Goal: Task Accomplishment & Management: Use online tool/utility

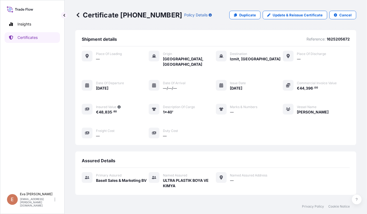
scroll to position [107, 0]
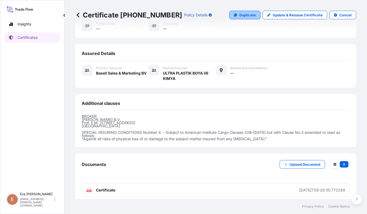
click at [242, 17] on p "Duplicate" at bounding box center [247, 14] width 17 height 5
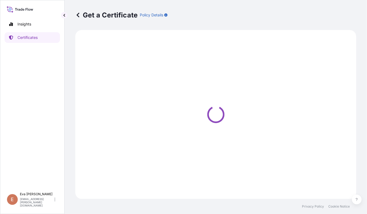
select select "Sea"
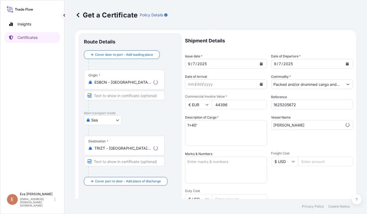
select select "32164"
click at [113, 152] on div "Destination * TRIZT - [GEOGRAPHIC_DATA], [GEOGRAPHIC_DATA]" at bounding box center [124, 146] width 81 height 20
click at [113, 151] on input "TRIZT - [GEOGRAPHIC_DATA], [GEOGRAPHIC_DATA]" at bounding box center [125, 148] width 63 height 5
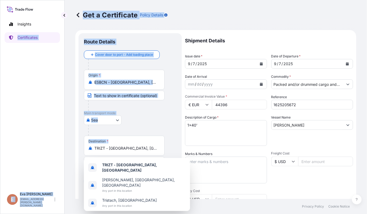
drag, startPoint x: 140, startPoint y: 153, endPoint x: 0, endPoint y: 130, distance: 141.9
click at [0, 130] on div "Insights Certificates E [PERSON_NAME] [PERSON_NAME][EMAIL_ADDRESS][PERSON_NAME]…" at bounding box center [183, 107] width 367 height 214
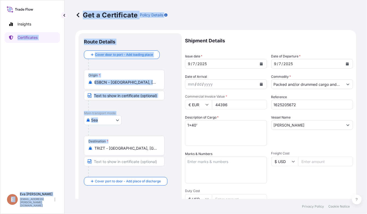
click at [130, 153] on div "Destination * TRIZT - [GEOGRAPHIC_DATA], [GEOGRAPHIC_DATA]" at bounding box center [124, 146] width 81 height 20
click at [130, 151] on input "TRIZT - [GEOGRAPHIC_DATA], [GEOGRAPHIC_DATA]" at bounding box center [125, 148] width 63 height 5
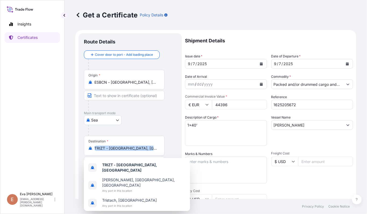
click at [130, 153] on div "Destination * TRIZT - [GEOGRAPHIC_DATA], [GEOGRAPHIC_DATA]" at bounding box center [124, 146] width 81 height 20
click at [130, 151] on input "TRIZT - [GEOGRAPHIC_DATA], [GEOGRAPHIC_DATA]" at bounding box center [125, 148] width 63 height 5
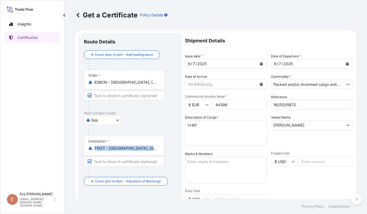
scroll to position [108, 0]
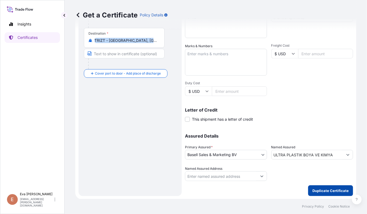
click at [324, 189] on p "Duplicate Certificate" at bounding box center [330, 190] width 36 height 5
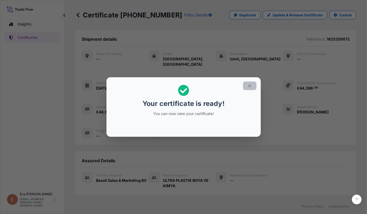
click at [251, 86] on icon "button" at bounding box center [249, 86] width 5 height 5
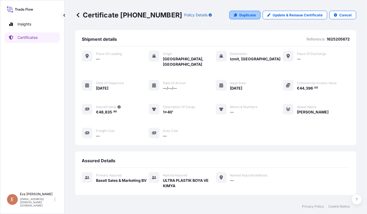
click at [251, 15] on p "Duplicate" at bounding box center [247, 14] width 17 height 5
select select "Sea"
select select "32164"
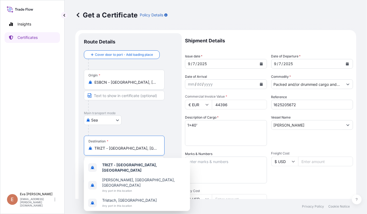
drag, startPoint x: 146, startPoint y: 149, endPoint x: 83, endPoint y: 148, distance: 62.4
click at [83, 148] on div "Route Details Cover door to port - Add loading place Place of loading Road / [G…" at bounding box center [129, 168] width 103 height 271
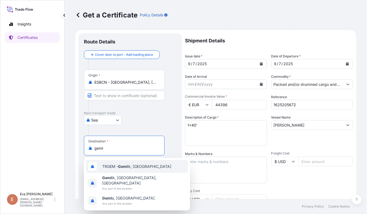
click at [137, 165] on span "TRGEM - [PERSON_NAME], [GEOGRAPHIC_DATA]" at bounding box center [136, 166] width 69 height 5
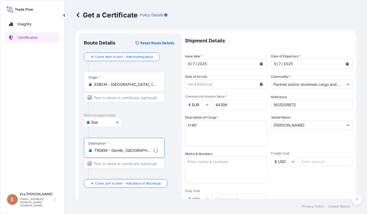
scroll to position [36, 0]
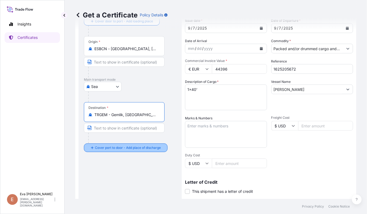
type input "TRGEM - Gemlik, [GEOGRAPHIC_DATA]"
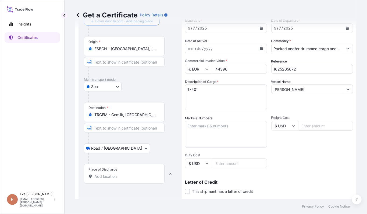
click at [126, 171] on div "Place of Discharge" at bounding box center [124, 174] width 81 height 20
click at [126, 174] on input "Place of Discharge" at bounding box center [125, 176] width 63 height 5
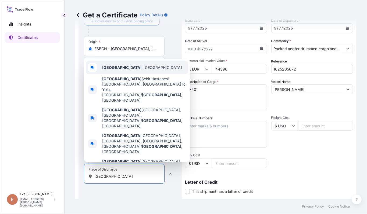
click at [124, 70] on span "[GEOGRAPHIC_DATA] , [GEOGRAPHIC_DATA]" at bounding box center [142, 67] width 80 height 5
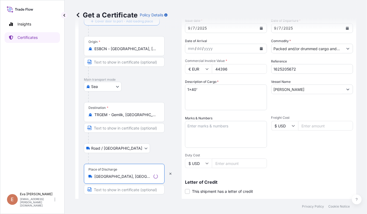
scroll to position [0, 0]
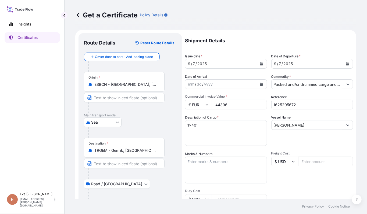
type input "[GEOGRAPHIC_DATA], [GEOGRAPHIC_DATA]"
click at [317, 87] on input "Packed and/or drummed cargo and other sendings - non bulk" at bounding box center [307, 85] width 72 height 10
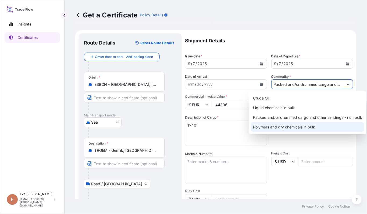
click at [310, 127] on div "Polymers and dry chemicals in bulk" at bounding box center [307, 128] width 113 height 10
type input "Polymers and dry chemicals in bulk"
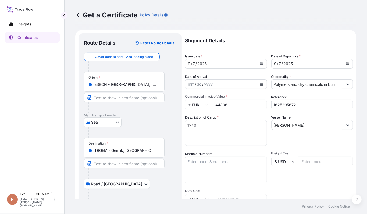
drag, startPoint x: 229, startPoint y: 105, endPoint x: 187, endPoint y: 99, distance: 42.0
click at [187, 99] on div "Commercial Invoice Value * € EUR 44396" at bounding box center [226, 102] width 82 height 15
type input "27819.68"
click at [297, 103] on input "1625205672" at bounding box center [312, 105] width 82 height 10
type input "1625206544"
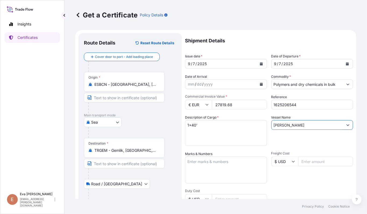
click at [306, 125] on input "[PERSON_NAME]" at bounding box center [307, 125] width 72 height 10
drag, startPoint x: 306, startPoint y: 125, endPoint x: 241, endPoint y: 123, distance: 64.8
click at [241, 123] on div "Shipment Details Issue date * [DATE] Date of Departure * [DATE] Date of Arrival…" at bounding box center [269, 161] width 168 height 256
type input "e"
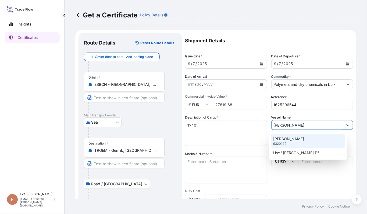
click at [298, 142] on div "[PERSON_NAME] 9320142" at bounding box center [308, 141] width 74 height 14
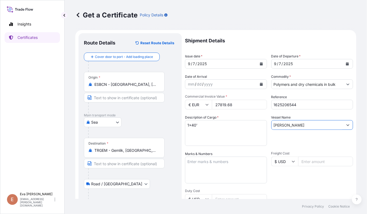
scroll to position [107, 0]
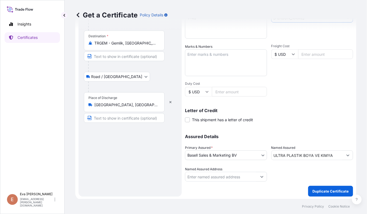
type input "[PERSON_NAME]"
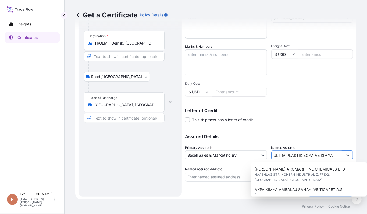
drag, startPoint x: 334, startPoint y: 157, endPoint x: 199, endPoint y: 138, distance: 136.0
click at [199, 138] on div "Assured Details Primary Assured * Basell Sales & Marketing BV Basell Poliolefin…" at bounding box center [269, 155] width 168 height 54
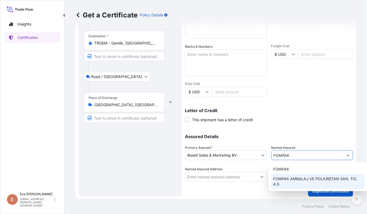
click at [298, 180] on span "FOMPAK AMBALAJ VE POLIURETAN SAN. TIC. A.S" at bounding box center [317, 182] width 89 height 11
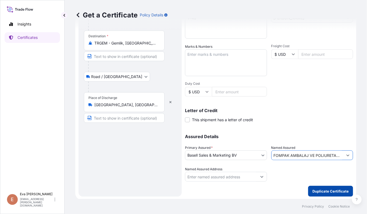
type input "FOMPAK AMBALAJ VE POLIURETAN SAN. TIC. A.S"
click at [330, 191] on p "Duplicate Certificate" at bounding box center [330, 191] width 36 height 5
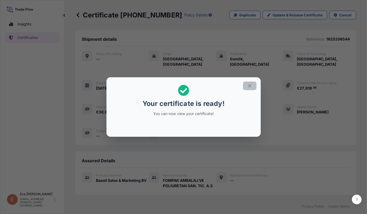
click at [252, 85] on button "button" at bounding box center [249, 86] width 13 height 9
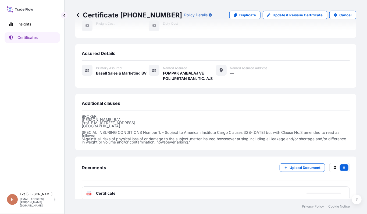
scroll to position [111, 0]
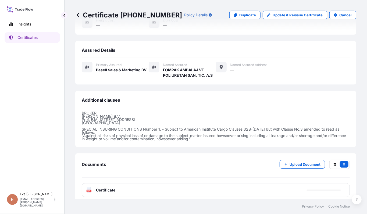
click at [107, 189] on div "PDF Certificate" at bounding box center [216, 191] width 268 height 14
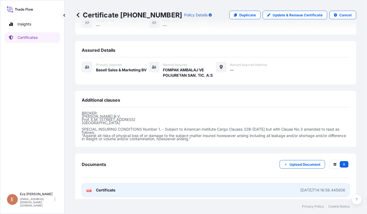
click at [99, 188] on span "Certificate" at bounding box center [105, 190] width 19 height 5
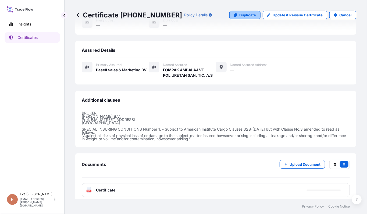
click at [240, 14] on p "Duplicate" at bounding box center [247, 14] width 17 height 5
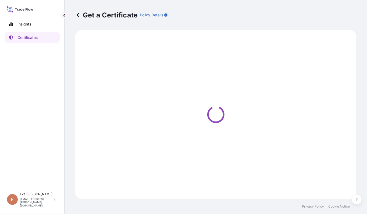
select select "Sea"
select select "Road / [GEOGRAPHIC_DATA]"
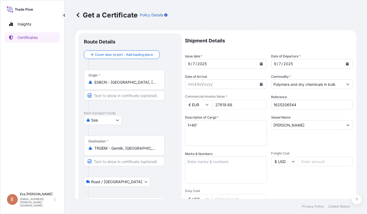
select select "32164"
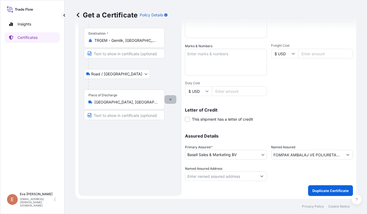
click at [170, 99] on icon "button" at bounding box center [170, 99] width 3 height 3
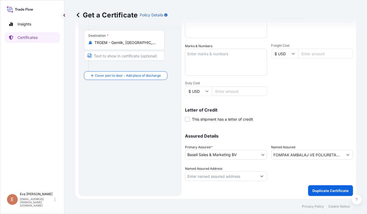
scroll to position [0, 0]
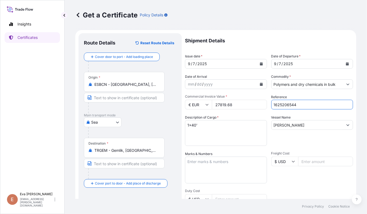
drag, startPoint x: 296, startPoint y: 109, endPoint x: 284, endPoint y: 106, distance: 11.9
click at [284, 106] on input "1625206544" at bounding box center [312, 105] width 82 height 10
type input "1625207410"
click at [330, 83] on input "Polymers and dry chemicals in bulk" at bounding box center [307, 85] width 72 height 10
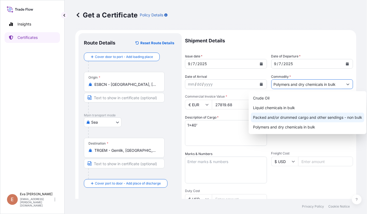
click at [316, 121] on div "Packed and/or drummed cargo and other sendings - non bulk" at bounding box center [307, 118] width 113 height 10
type input "Packed and/or drummed cargo and other sendings - non bulk"
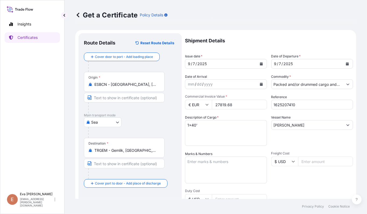
drag, startPoint x: 232, startPoint y: 104, endPoint x: 95, endPoint y: 102, distance: 137.3
click at [95, 102] on form "Route Details Reset Route Details Cover door to port - Add loading place Place …" at bounding box center [215, 169] width 281 height 278
type input "45366.75"
drag, startPoint x: 303, startPoint y: 126, endPoint x: 290, endPoint y: 123, distance: 13.4
click at [290, 123] on input "[PERSON_NAME]" at bounding box center [307, 125] width 72 height 10
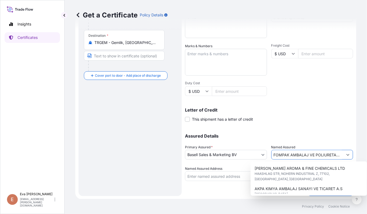
scroll to position [0, 26]
drag, startPoint x: 271, startPoint y: 153, endPoint x: 752, endPoint y: 220, distance: 485.9
click at [367, 214] on html "8 options available. Insights Certificates E [PERSON_NAME] [PERSON_NAME][EMAIL_…" at bounding box center [183, 107] width 367 height 214
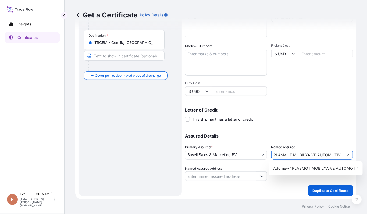
scroll to position [0, 1]
click at [317, 154] on input "PLASMOT MOBILYA VE AUTOMOTIV" at bounding box center [307, 155] width 72 height 10
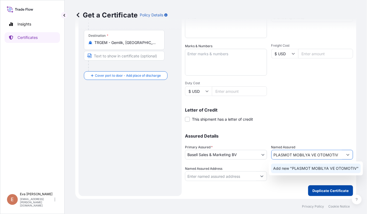
type input "PLASMOT MOBILYA VE OTOMOTIV"
click at [316, 191] on p "Duplicate Certificate" at bounding box center [330, 190] width 36 height 5
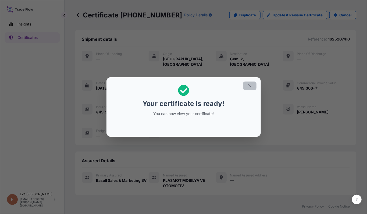
click at [248, 87] on icon "button" at bounding box center [249, 86] width 3 height 3
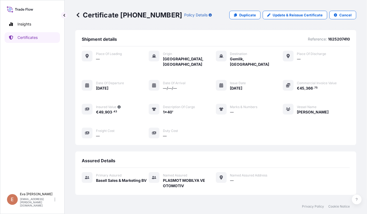
scroll to position [107, 0]
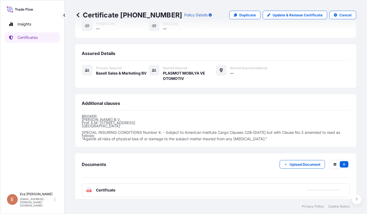
click at [102, 188] on span "Certificate" at bounding box center [105, 190] width 19 height 5
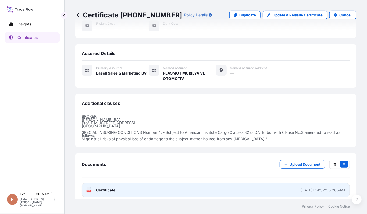
click at [90, 190] on text "PDF" at bounding box center [88, 191] width 3 height 2
